Goal: Information Seeking & Learning: Learn about a topic

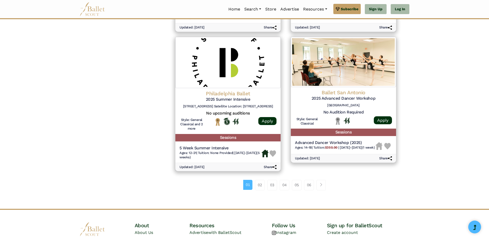
scroll to position [691, 0]
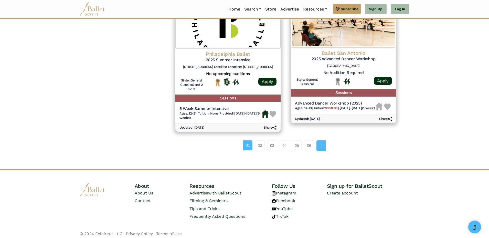
click at [319, 146] on link "Page navigation example" at bounding box center [320, 145] width 9 height 10
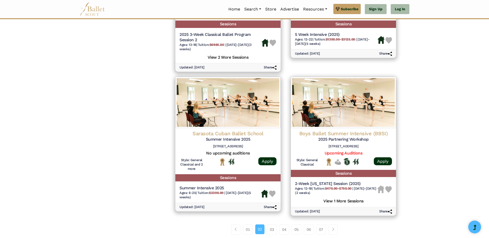
scroll to position [666, 0]
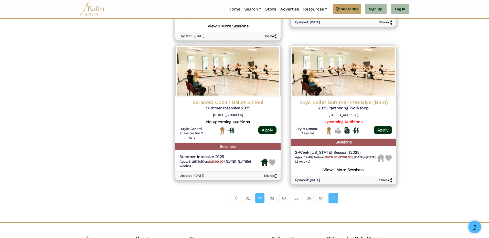
click at [334, 200] on link "Page navigation example" at bounding box center [332, 198] width 9 height 10
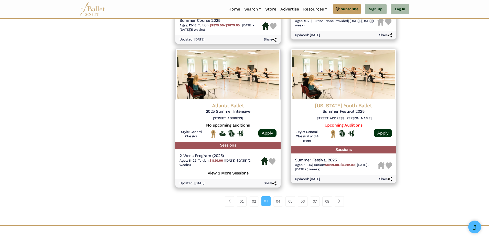
scroll to position [640, 0]
click at [338, 200] on link "Page navigation example" at bounding box center [339, 201] width 9 height 10
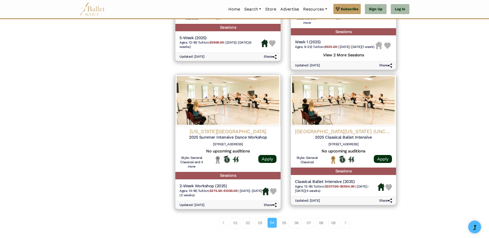
scroll to position [640, 0]
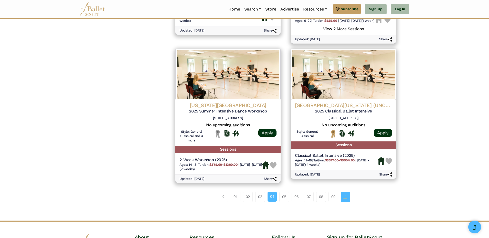
click at [347, 198] on span "Page navigation example" at bounding box center [346, 197] width 4 height 4
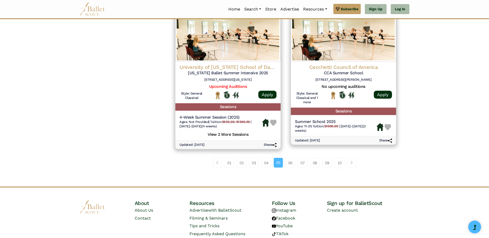
scroll to position [691, 0]
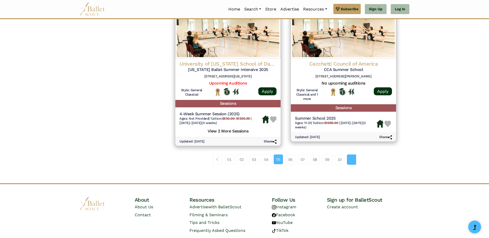
click at [352, 161] on link "Page navigation example" at bounding box center [351, 159] width 9 height 10
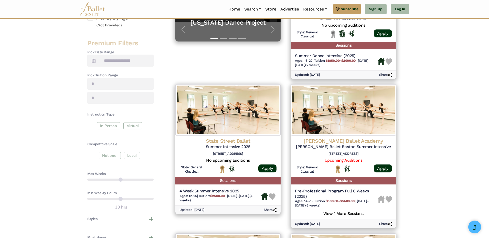
scroll to position [179, 0]
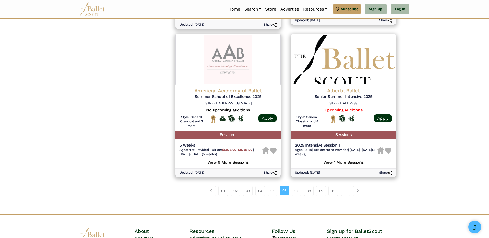
scroll to position [666, 0]
